Goal: Navigation & Orientation: Find specific page/section

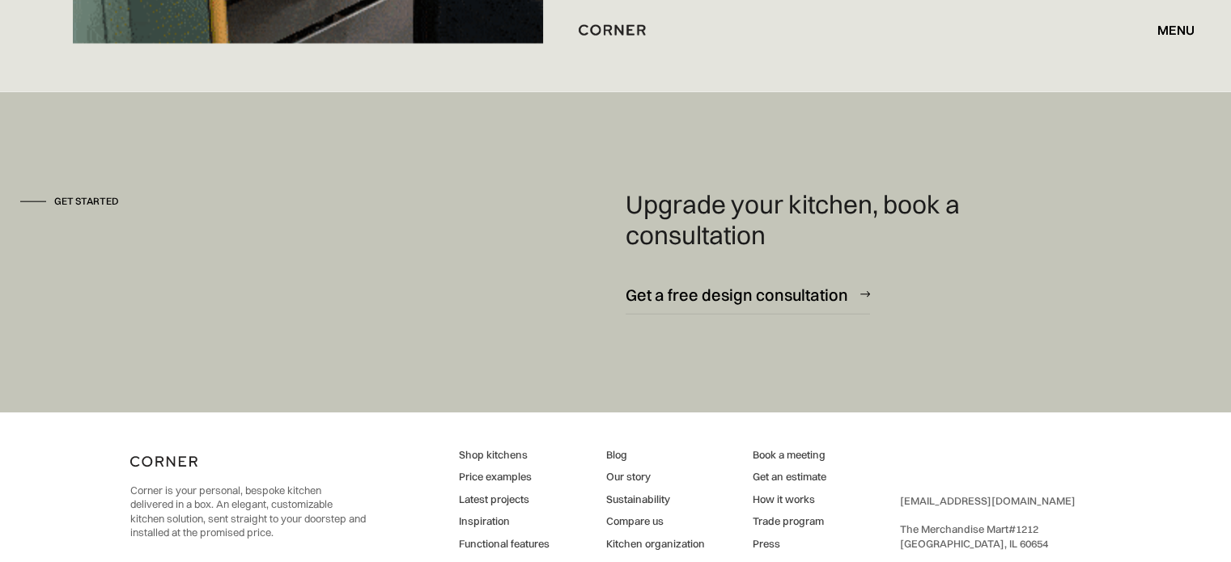
scroll to position [10192, 0]
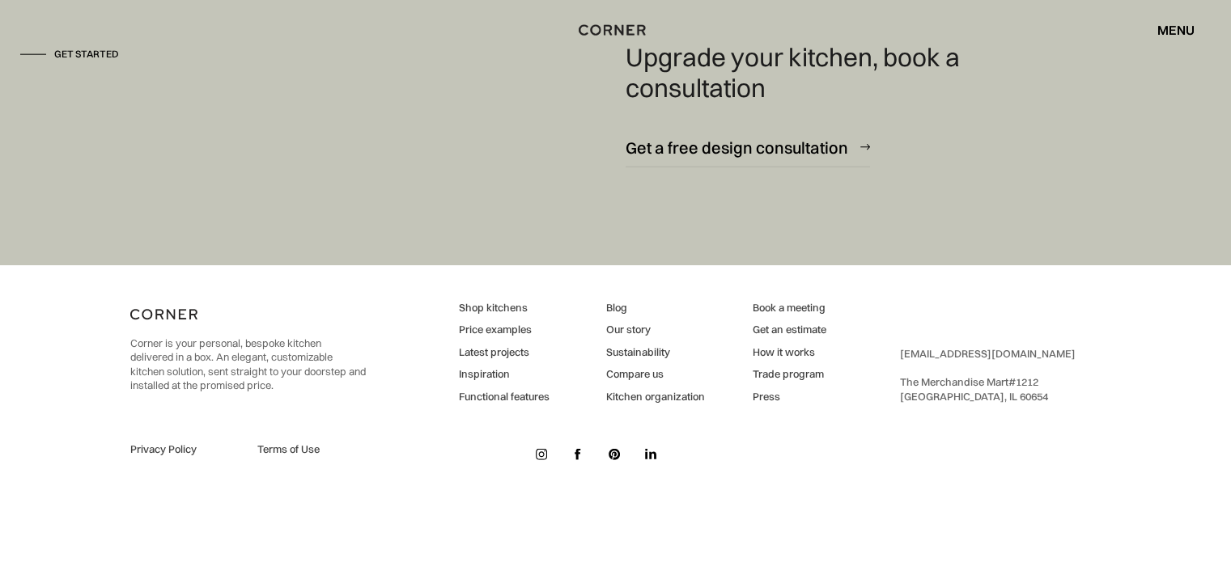
click at [492, 375] on link "Inspiration" at bounding box center [504, 374] width 91 height 15
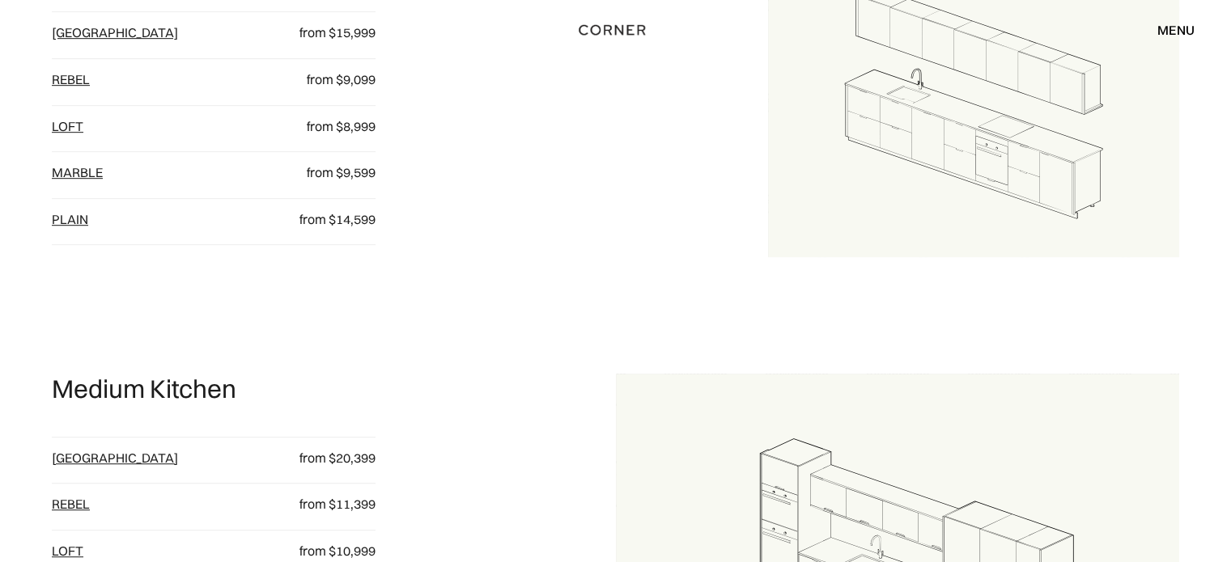
scroll to position [1295, 0]
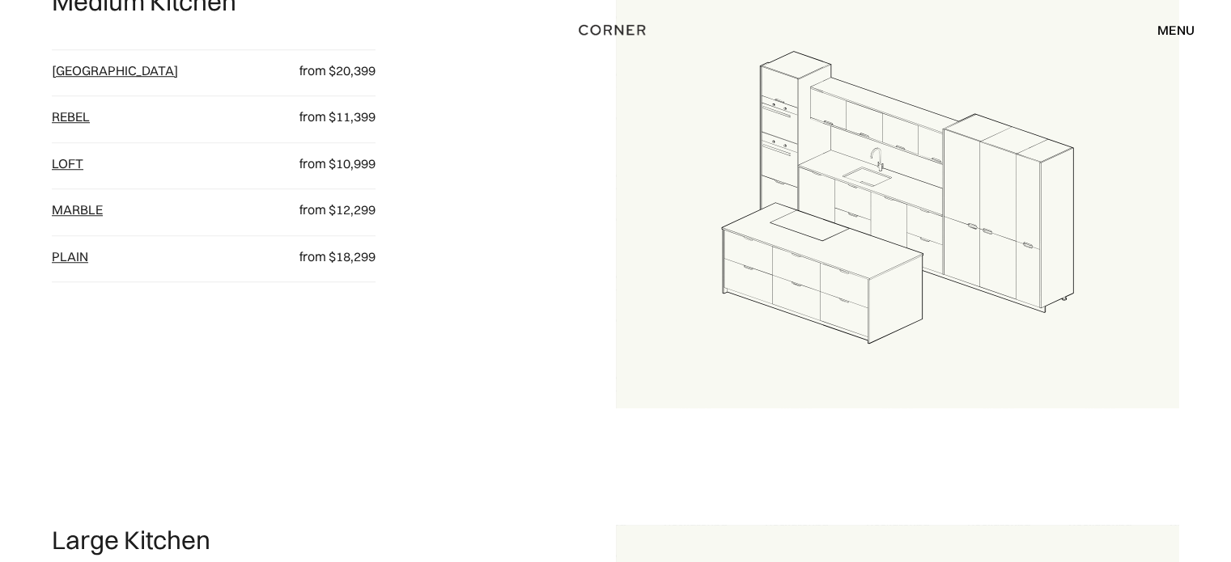
click at [1194, 32] on div "menu" at bounding box center [1175, 29] width 37 height 13
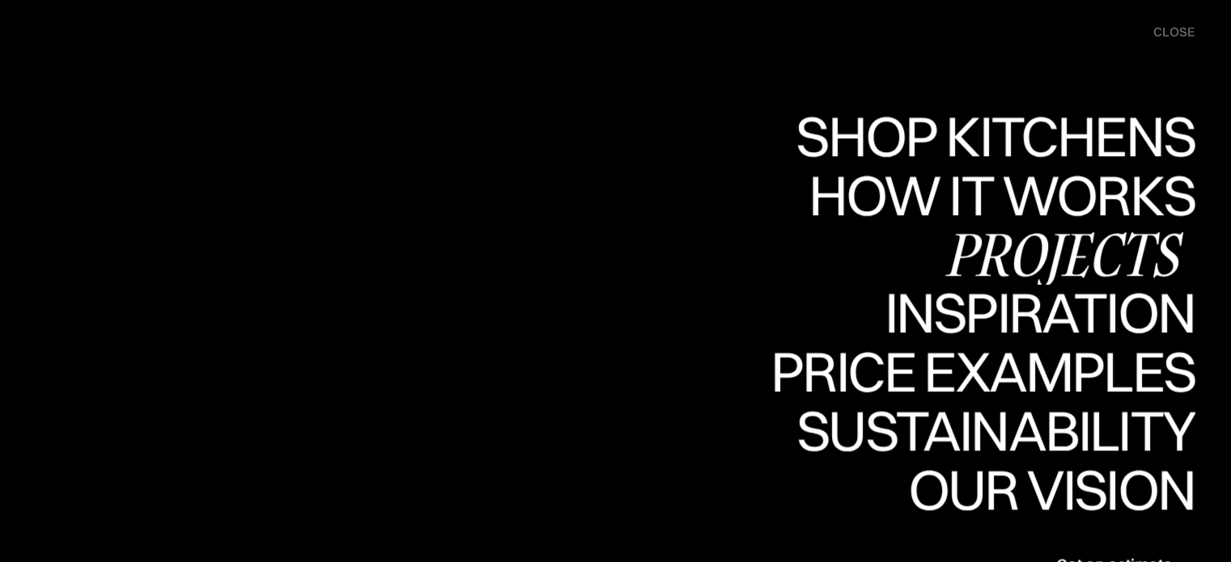
click at [1027, 258] on div "Projects" at bounding box center [1063, 254] width 262 height 57
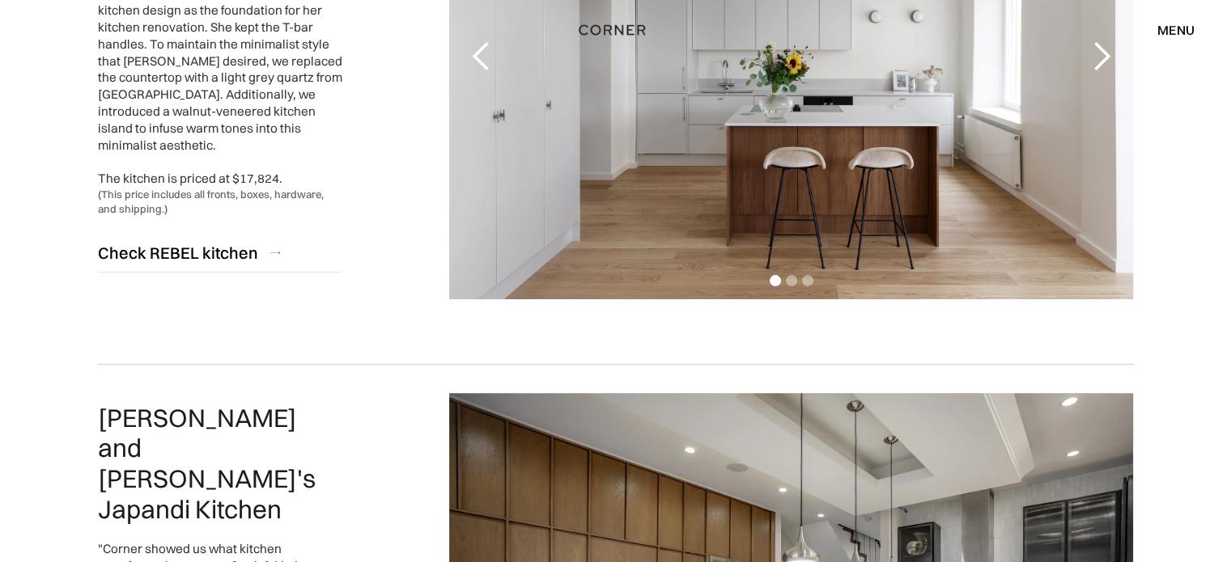
scroll to position [324, 0]
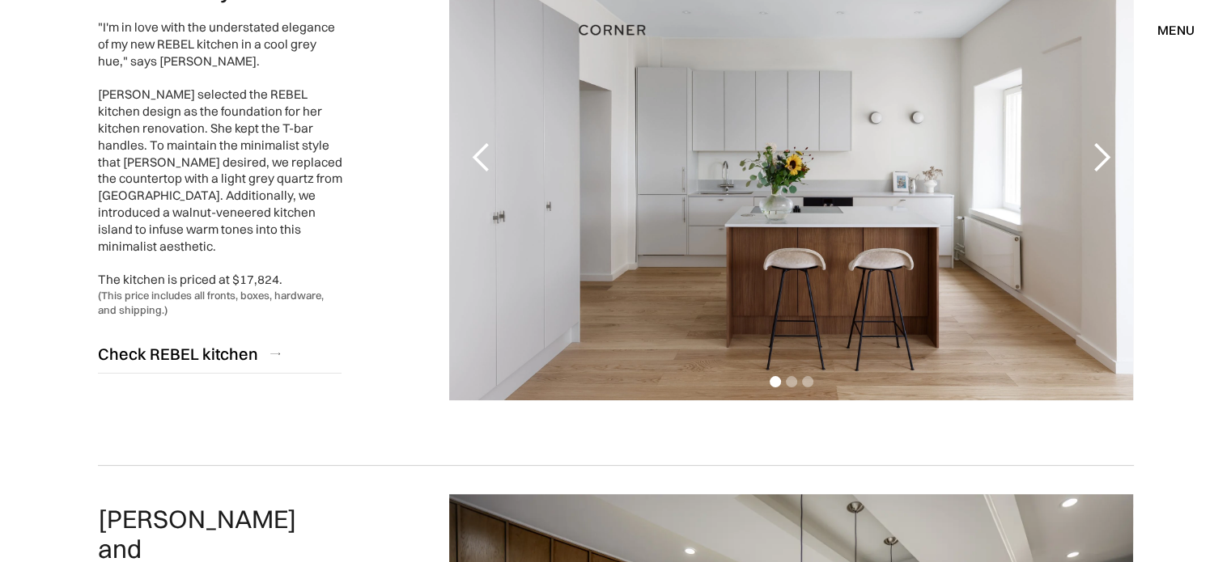
click at [1187, 25] on div "menu" at bounding box center [1175, 29] width 37 height 13
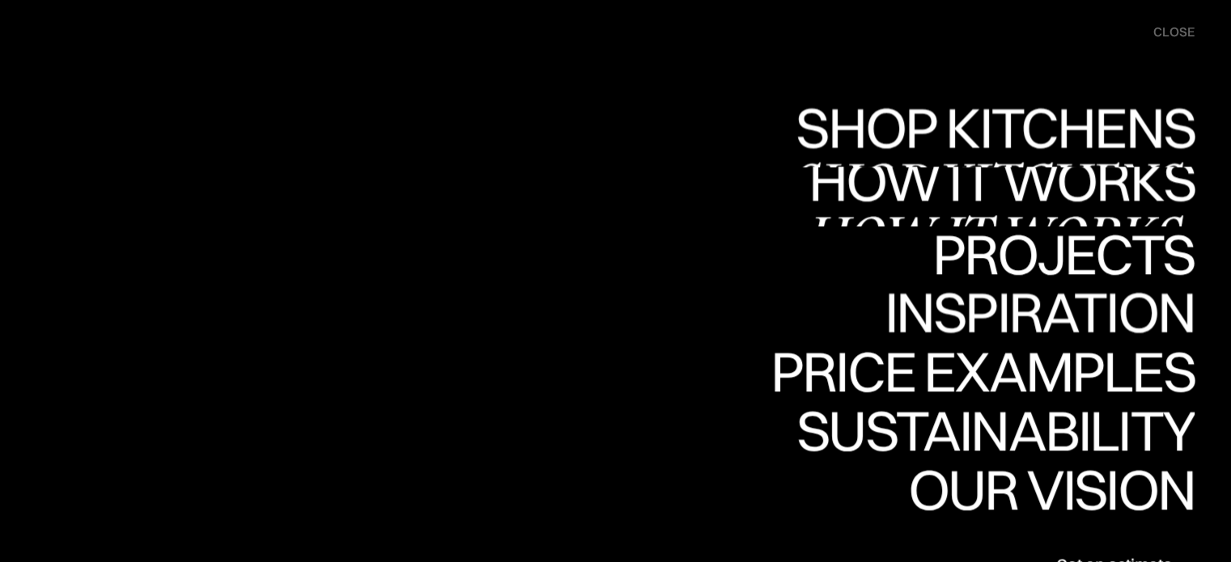
click at [1002, 120] on div "Shop Kitchens" at bounding box center [990, 128] width 407 height 57
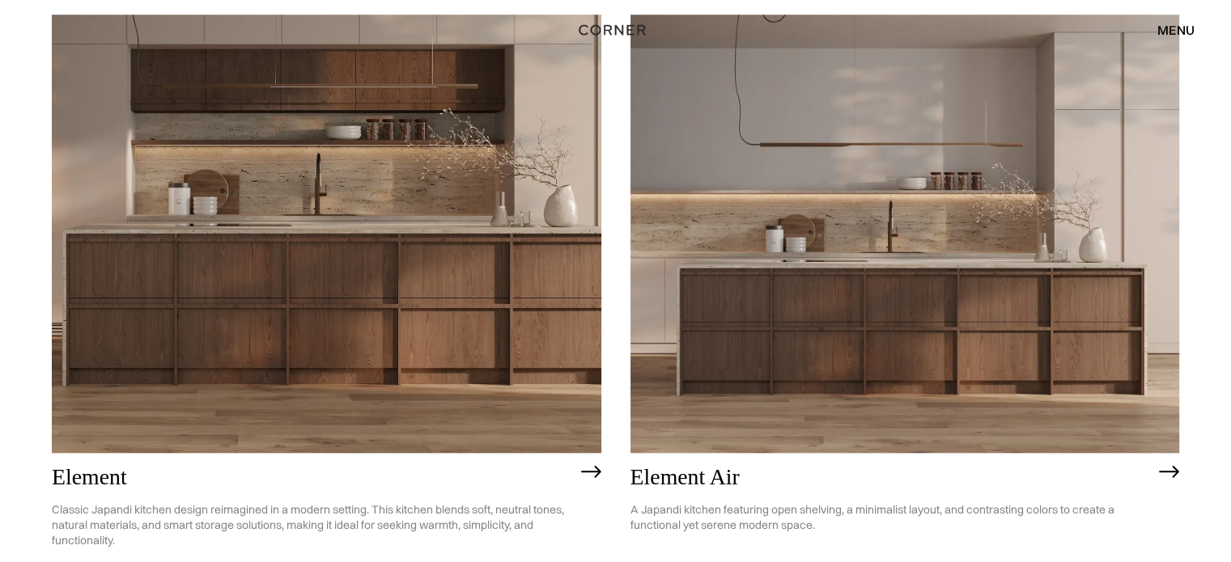
scroll to position [1537, 0]
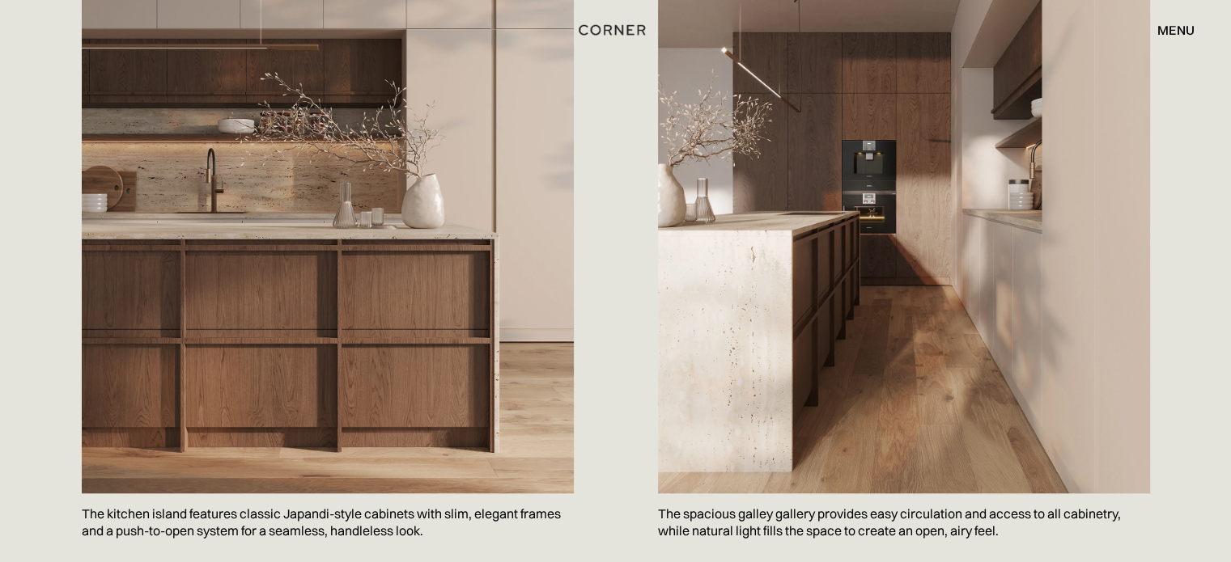
scroll to position [647, 0]
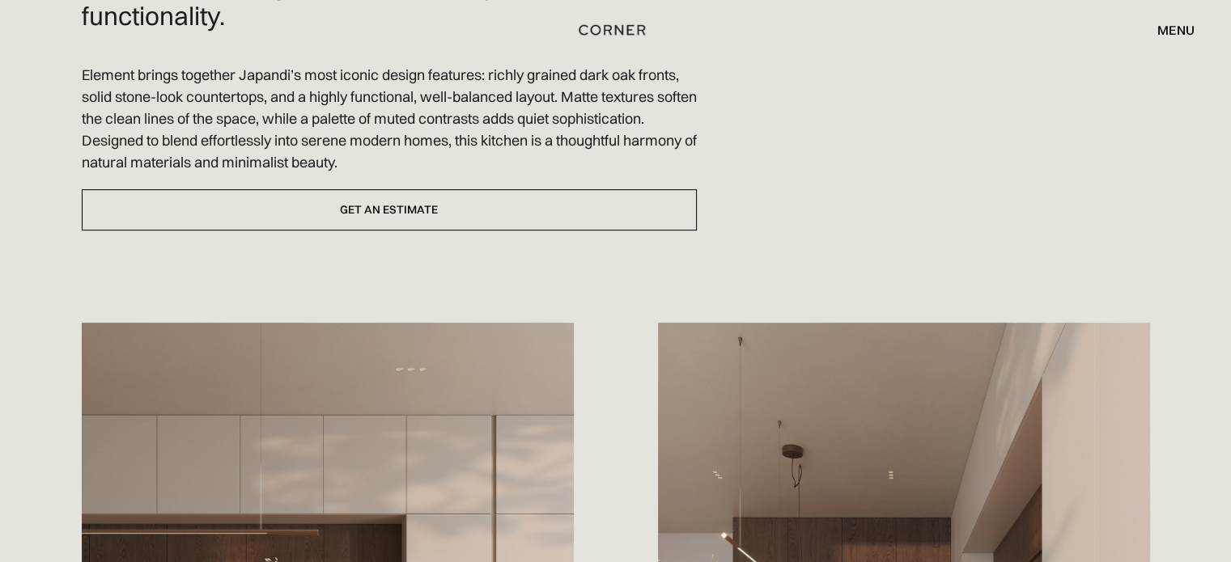
click at [1185, 28] on div "menu" at bounding box center [1175, 29] width 37 height 13
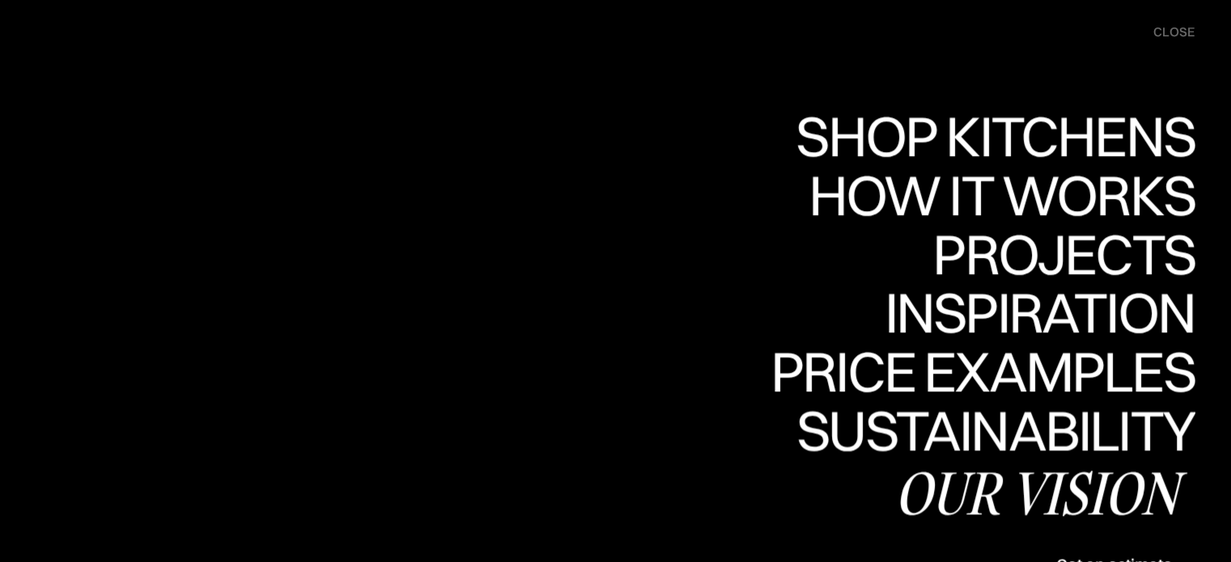
click at [661, 193] on div "Shop Kitchens Shop Kitchens How it works How it works Projects Projects Inspira…" at bounding box center [876, 346] width 710 height 477
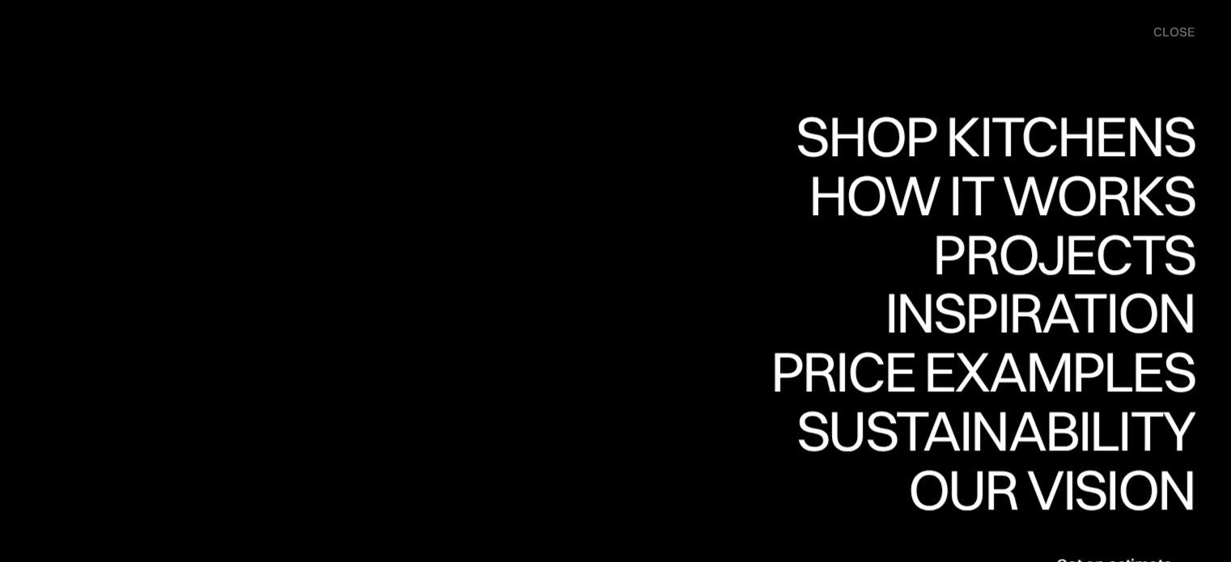
scroll to position [1133, 0]
click at [1168, 35] on div "close" at bounding box center [1173, 32] width 41 height 18
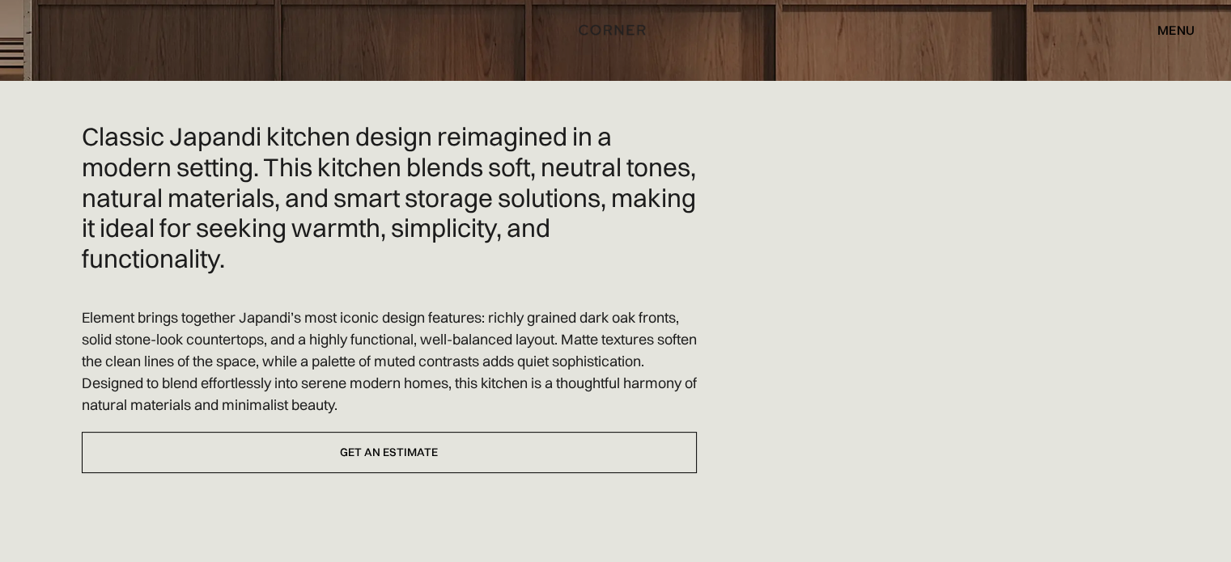
scroll to position [0, 0]
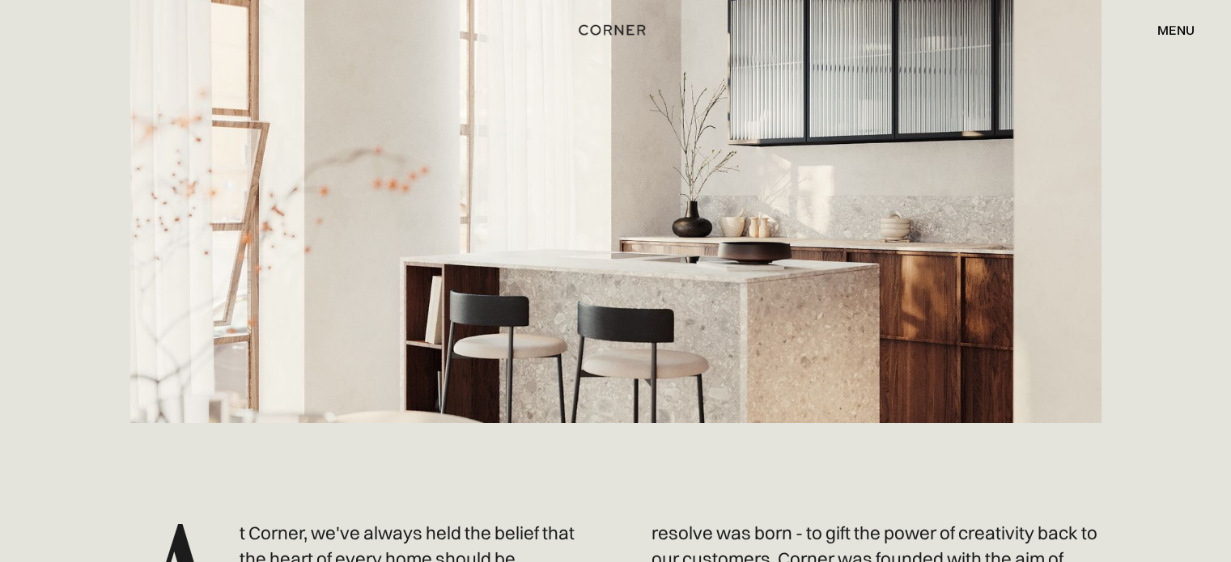
scroll to position [647, 0]
